Goal: Task Accomplishment & Management: Use online tool/utility

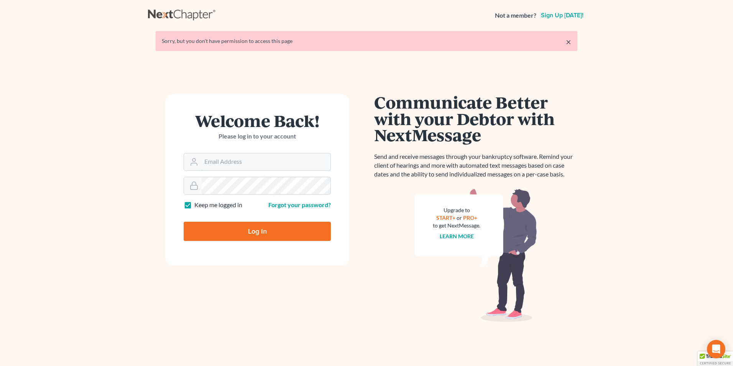
type input "[PERSON_NAME][EMAIL_ADDRESS][DOMAIN_NAME]"
click at [238, 233] on input "Log In" at bounding box center [257, 230] width 147 height 19
type input "Thinking..."
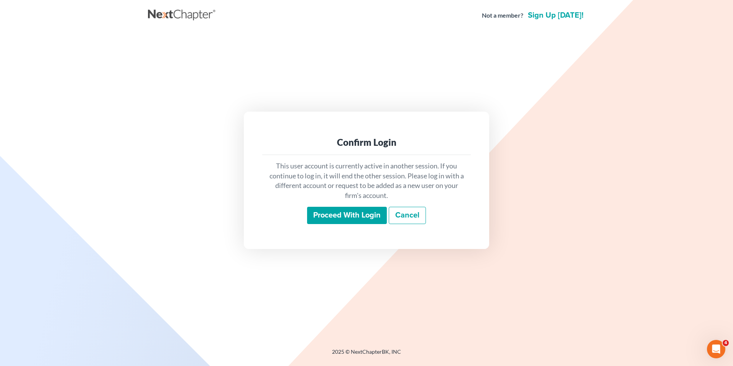
click at [313, 216] on input "Proceed with login" at bounding box center [347, 216] width 80 height 18
